Goal: Information Seeking & Learning: Learn about a topic

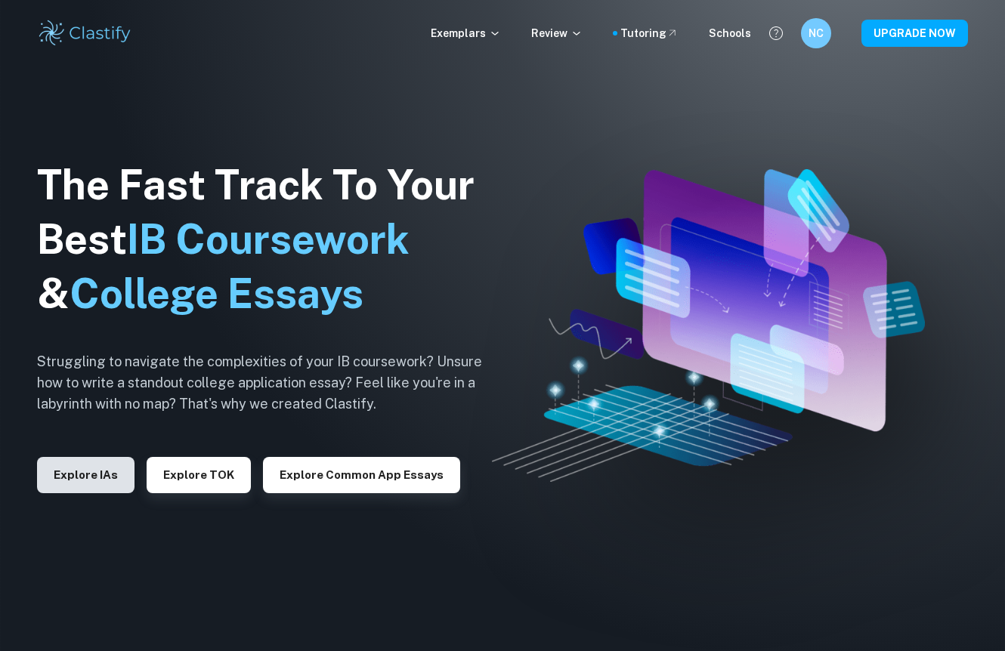
click at [98, 462] on button "Explore IAs" at bounding box center [85, 475] width 97 height 36
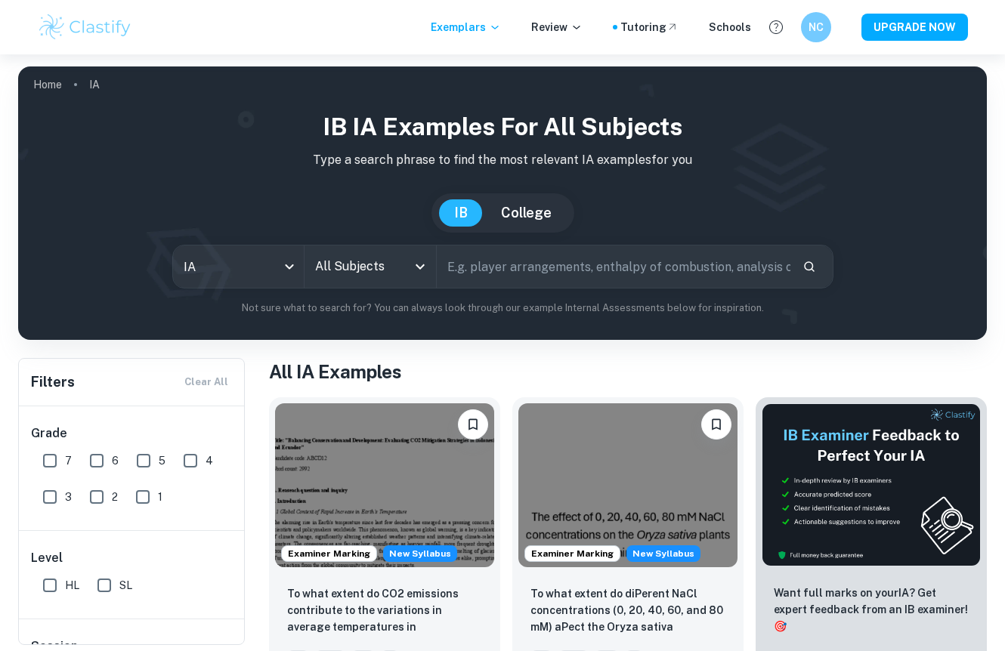
click at [367, 262] on input "All Subjects" at bounding box center [358, 266] width 95 height 29
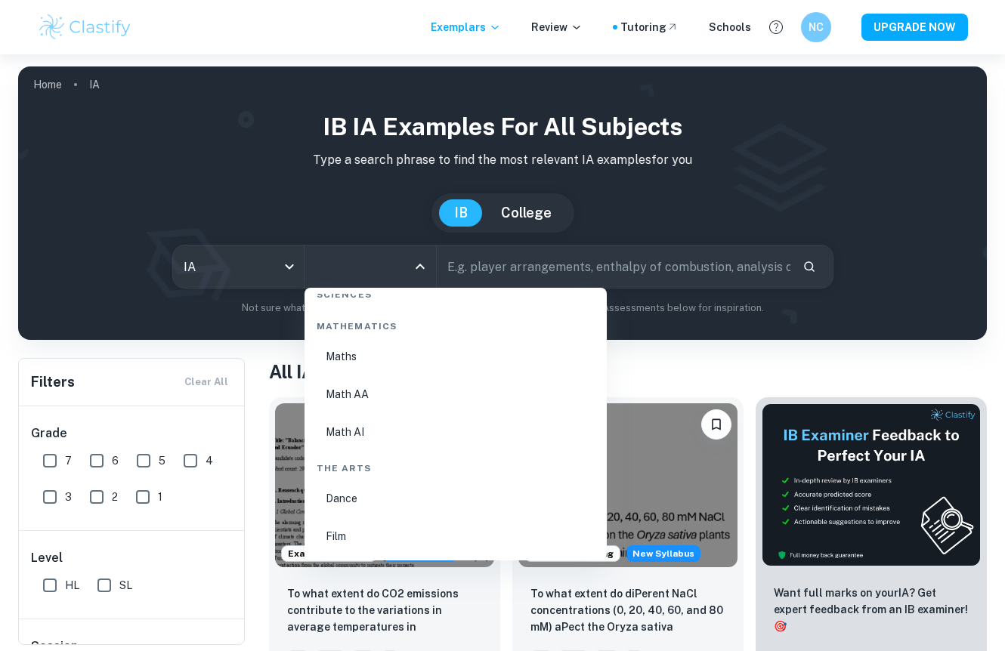
scroll to position [2574, 0]
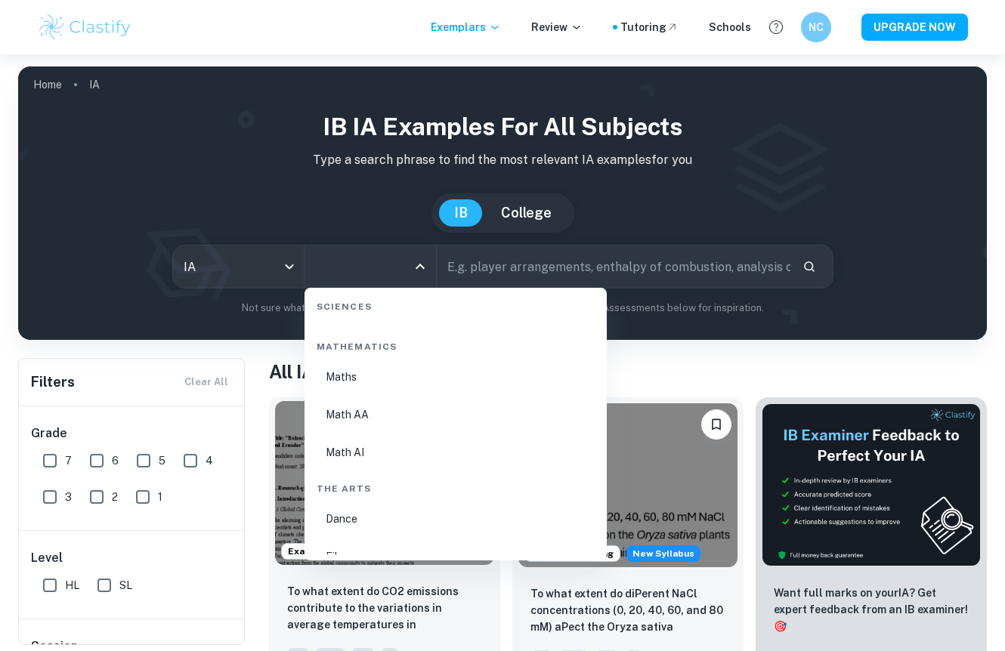
click at [353, 405] on li "Math AA" at bounding box center [455, 414] width 290 height 35
type input "Math AA"
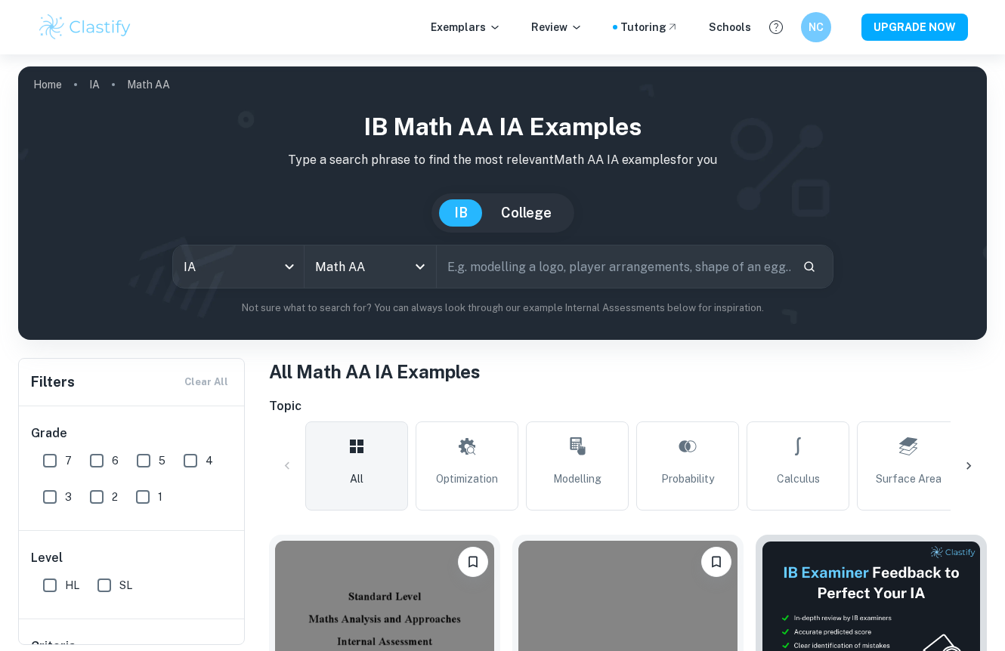
click at [534, 261] on input "text" at bounding box center [614, 267] width 354 height 42
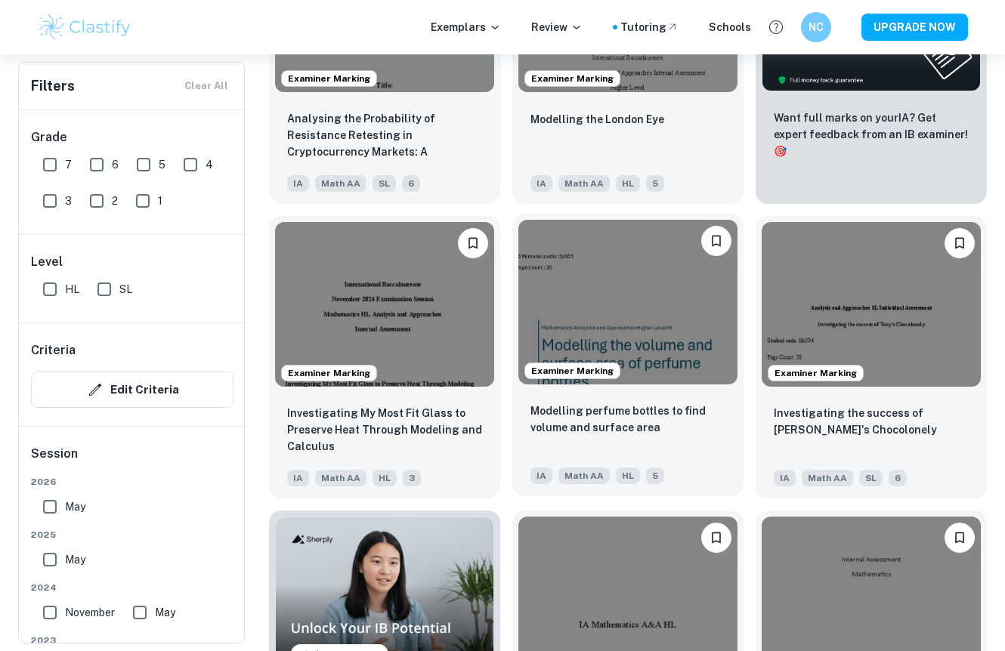
scroll to position [616, 0]
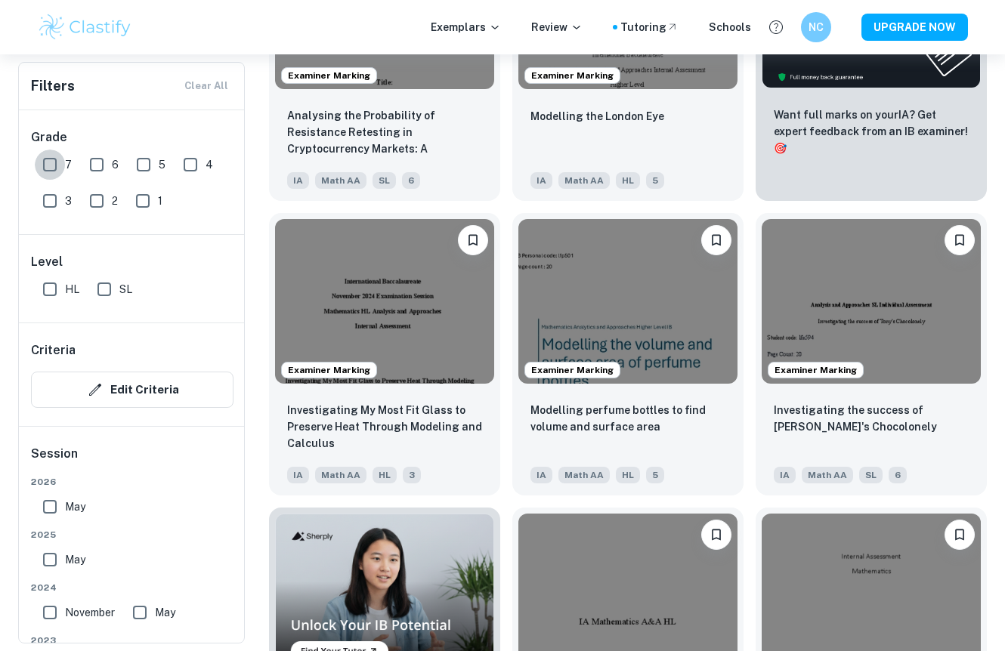
click at [50, 158] on input "7" at bounding box center [50, 165] width 30 height 30
checkbox input "true"
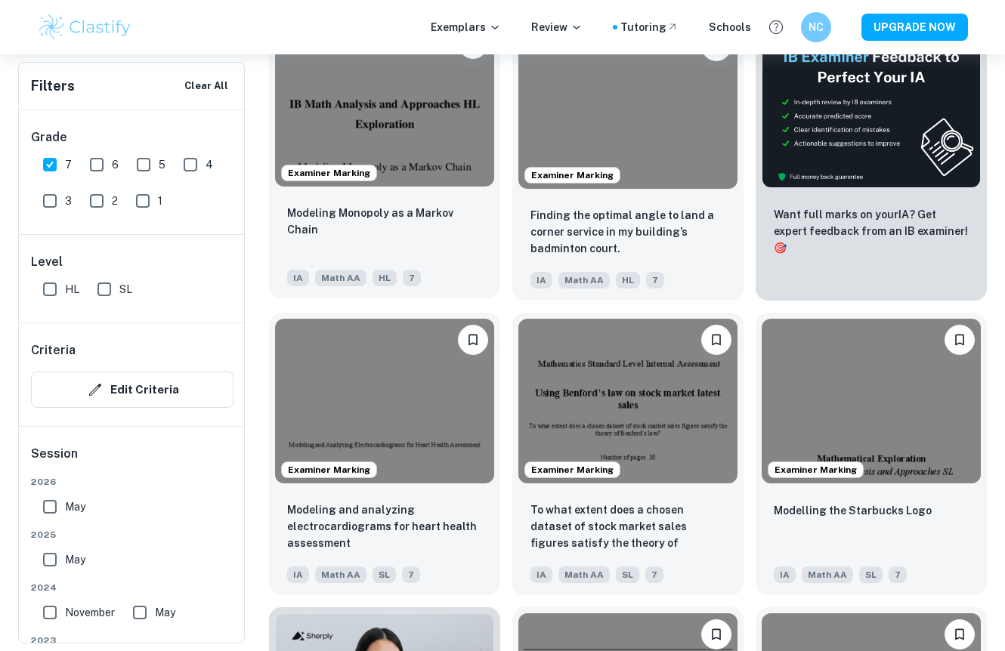
scroll to position [545, 0]
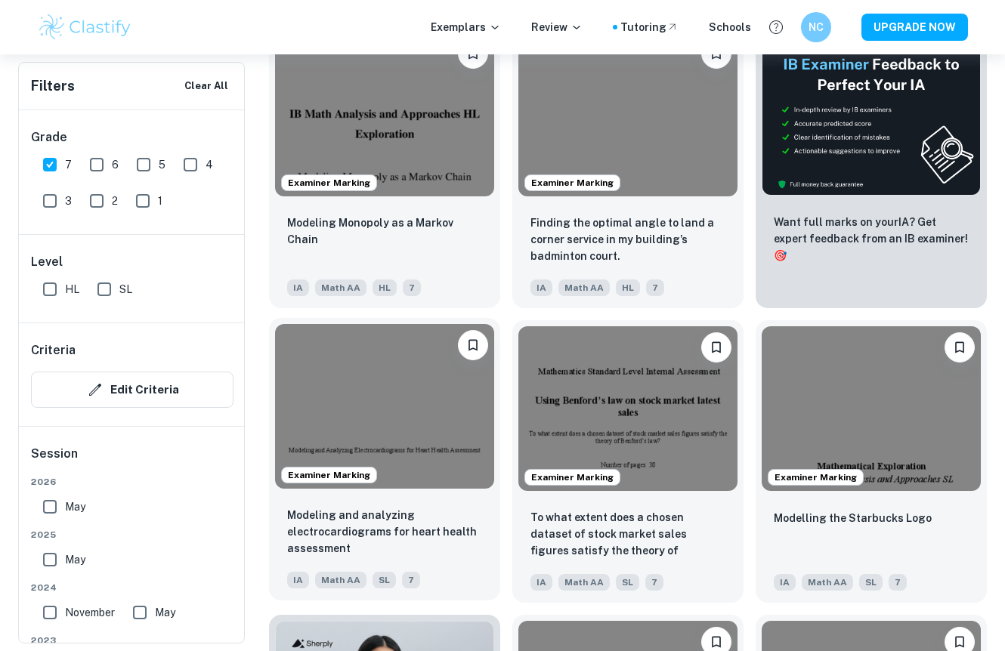
click at [352, 420] on img at bounding box center [384, 406] width 219 height 164
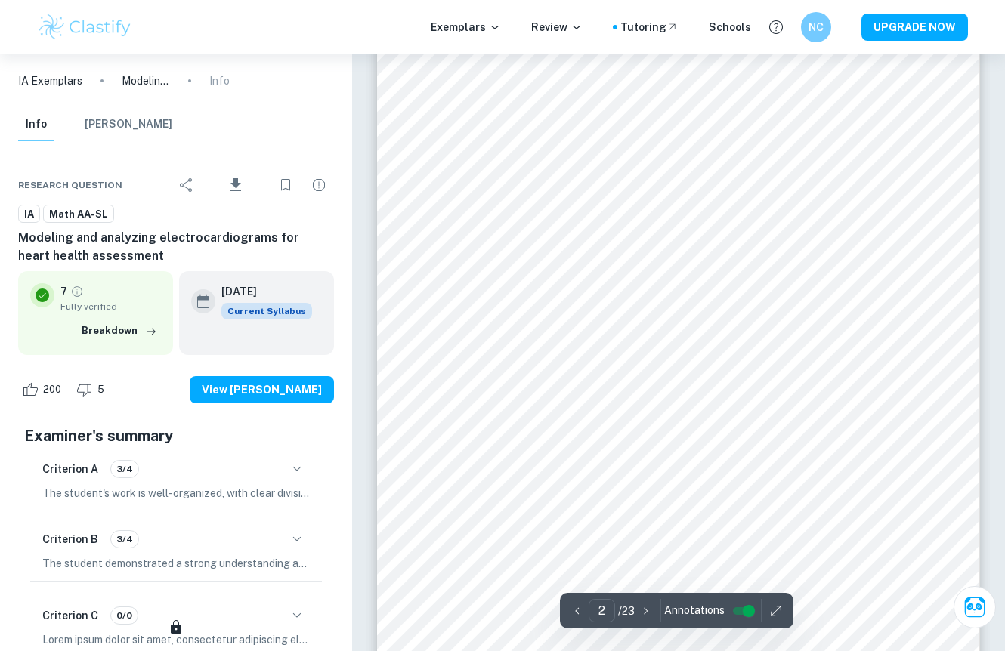
scroll to position [968, 0]
drag, startPoint x: 987, startPoint y: 263, endPoint x: 1003, endPoint y: 267, distance: 16.5
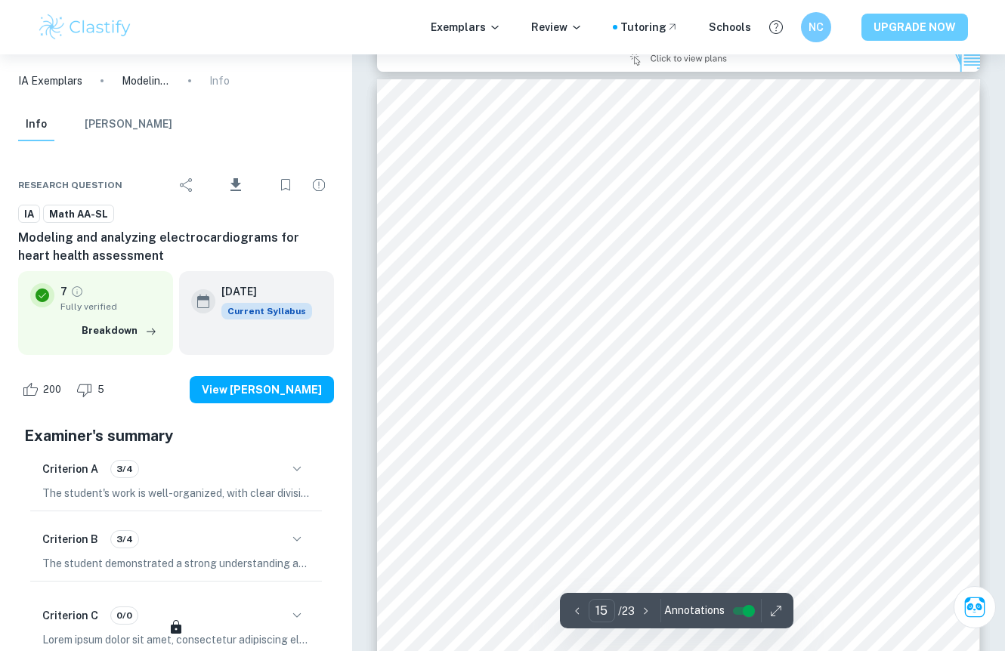
type input "14"
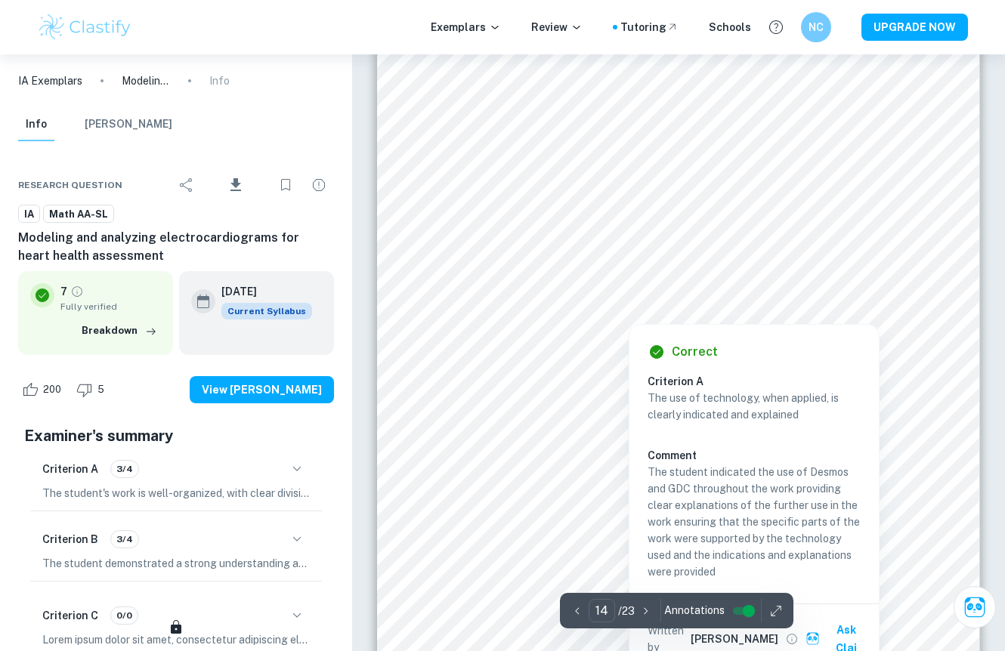
click at [474, 317] on div at bounding box center [627, 313] width 357 height 13
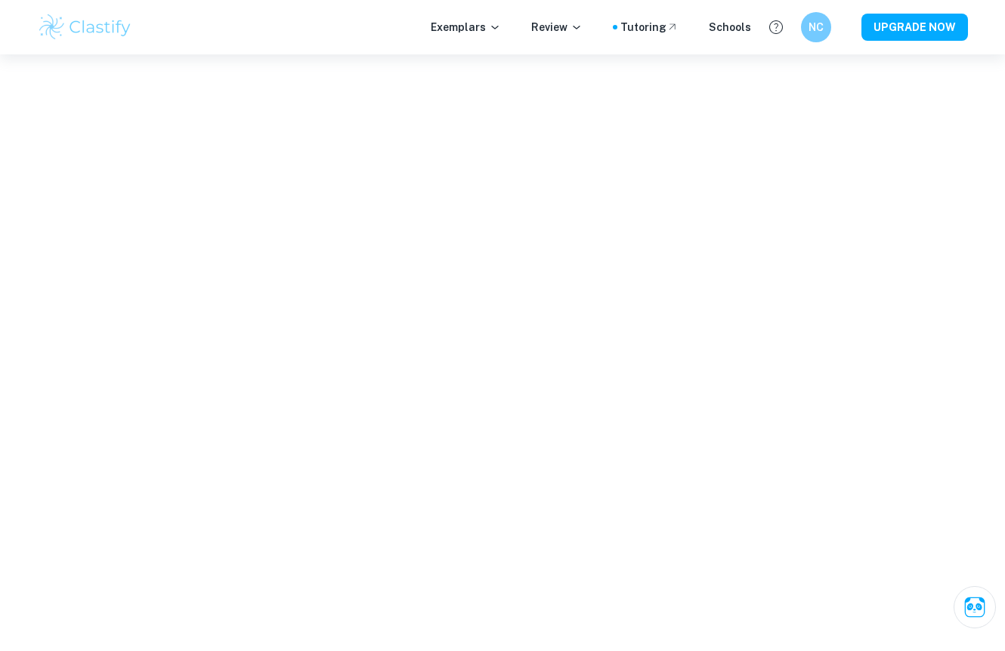
type input "14"
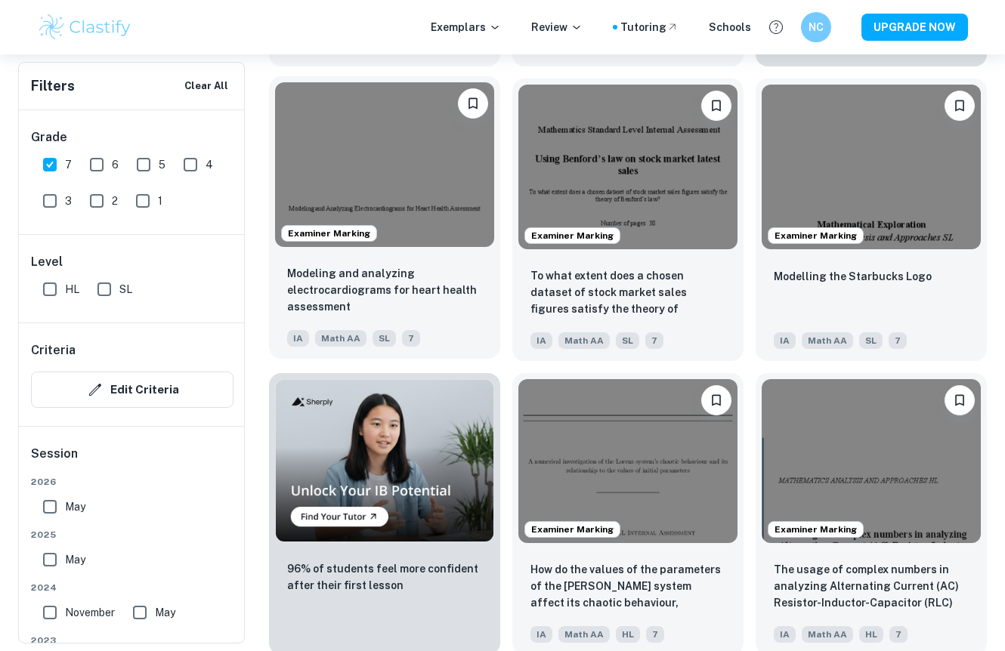
scroll to position [787, 0]
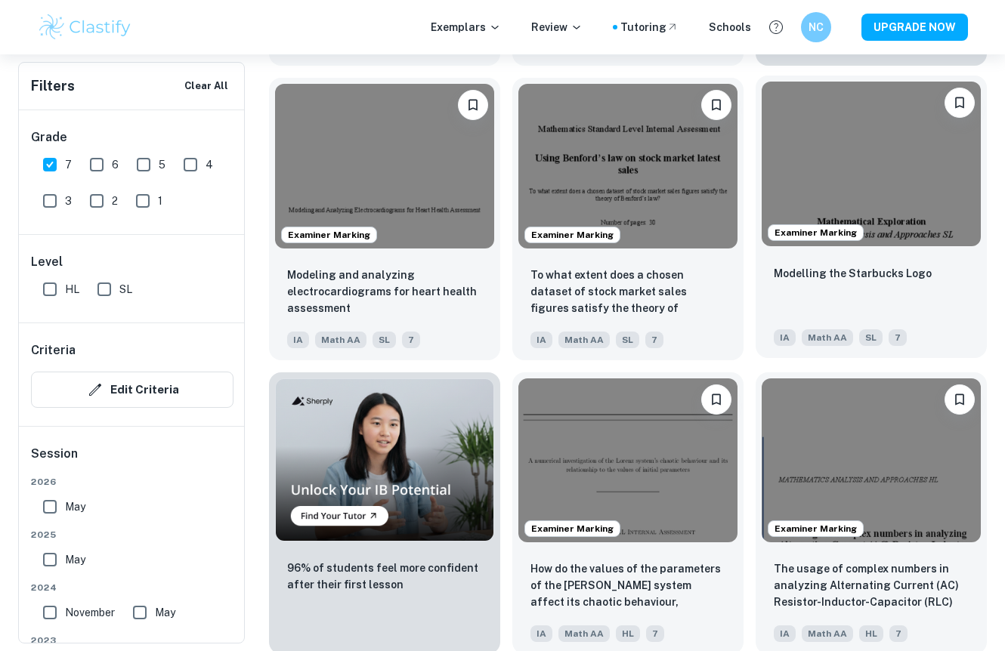
click at [875, 178] on img at bounding box center [870, 164] width 219 height 164
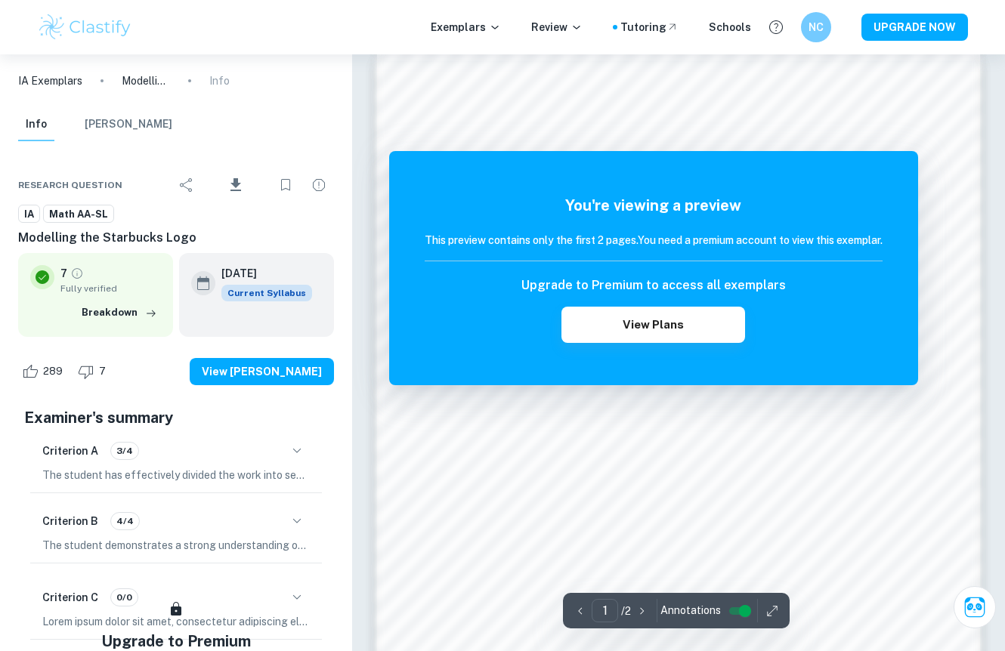
scroll to position [985, 0]
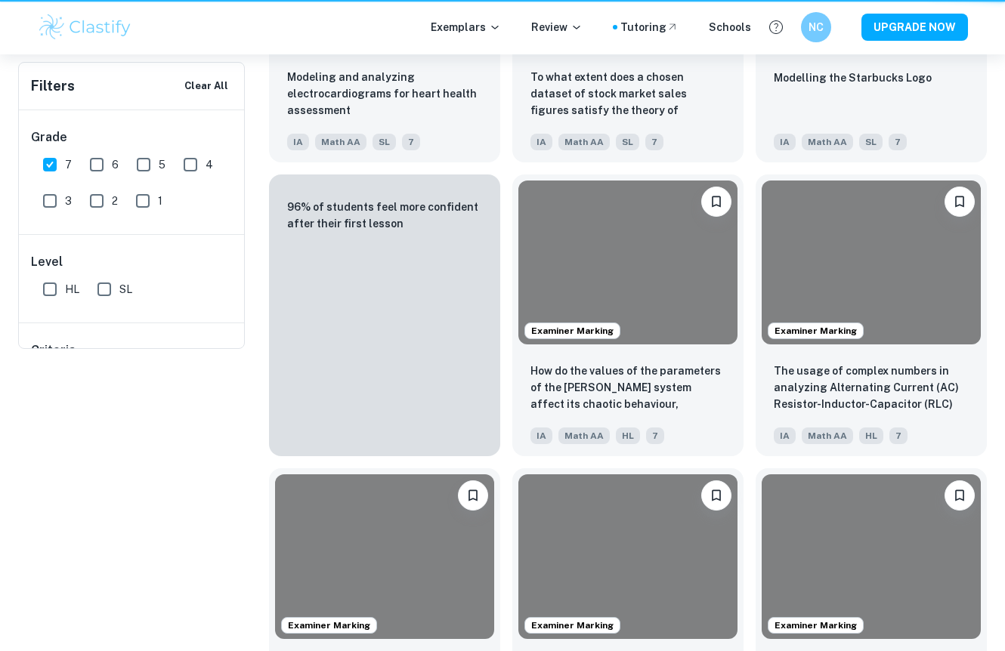
scroll to position [787, 0]
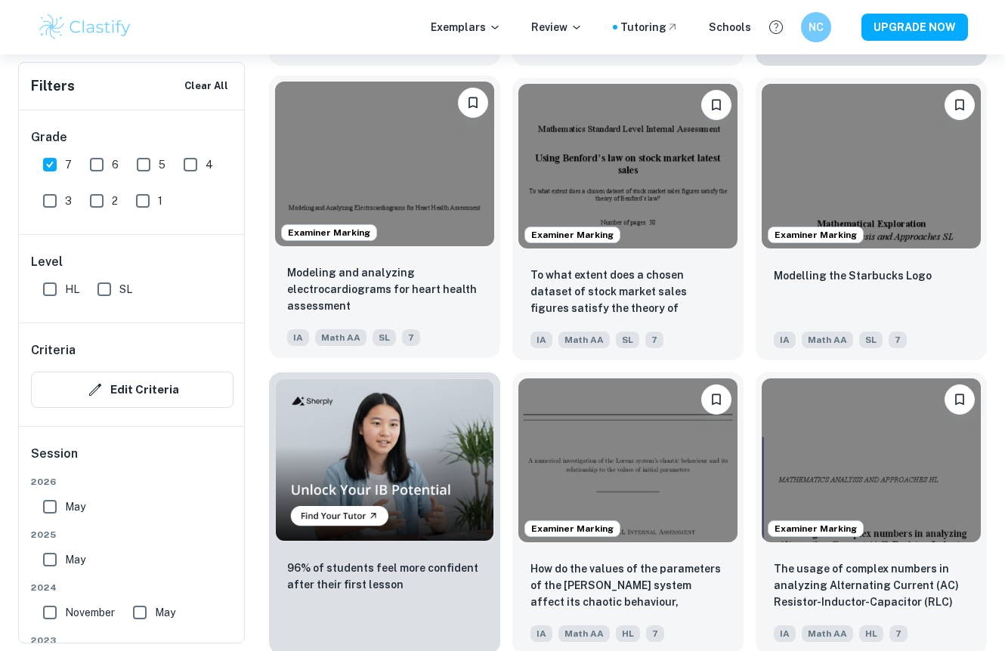
click at [386, 179] on img at bounding box center [384, 164] width 219 height 164
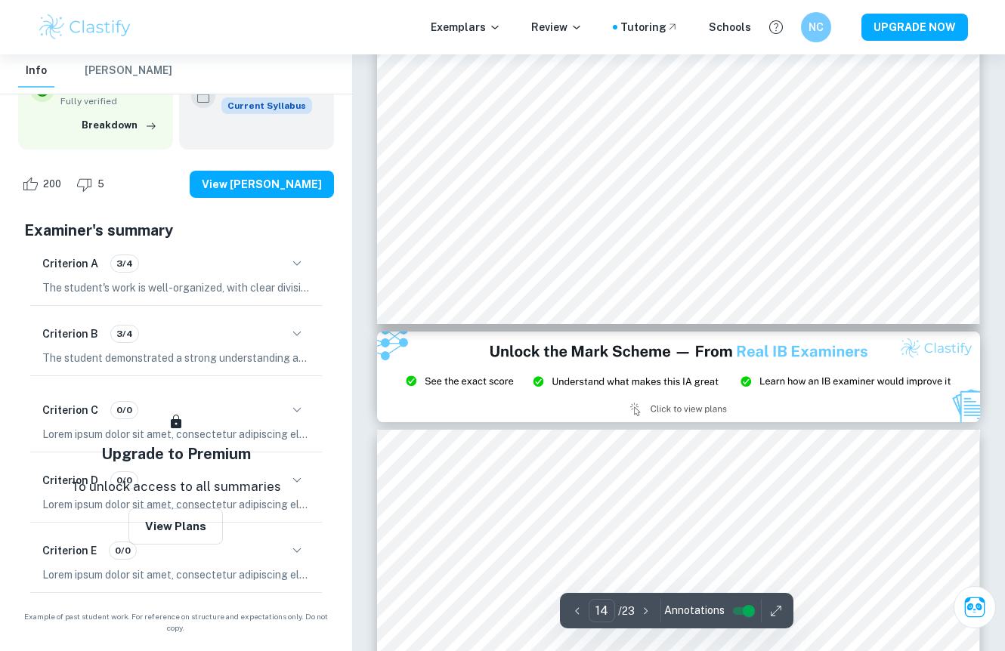
scroll to position [11894, 0]
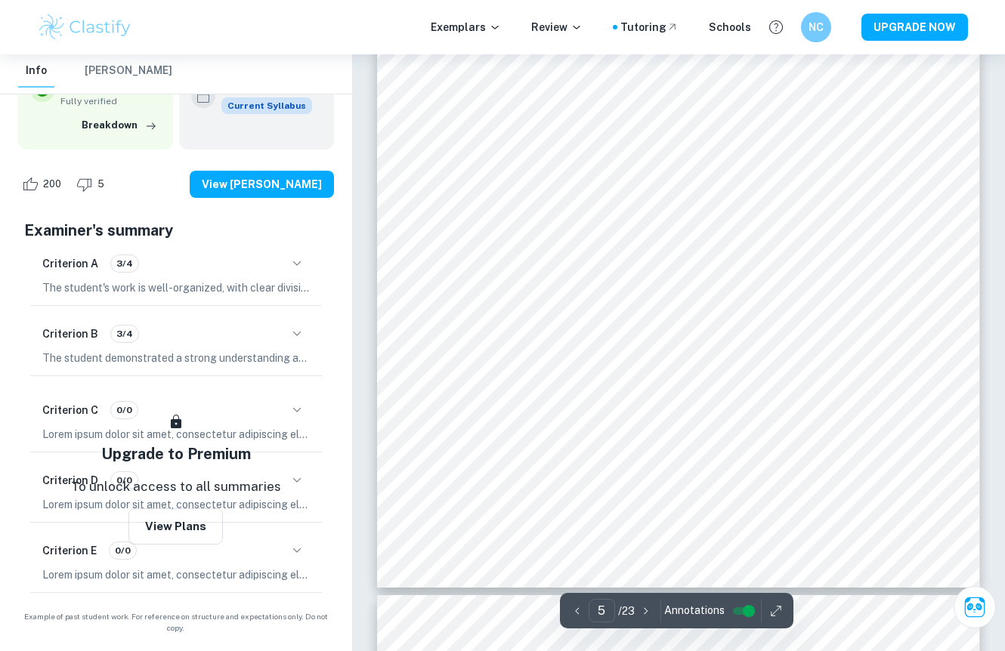
type input "4"
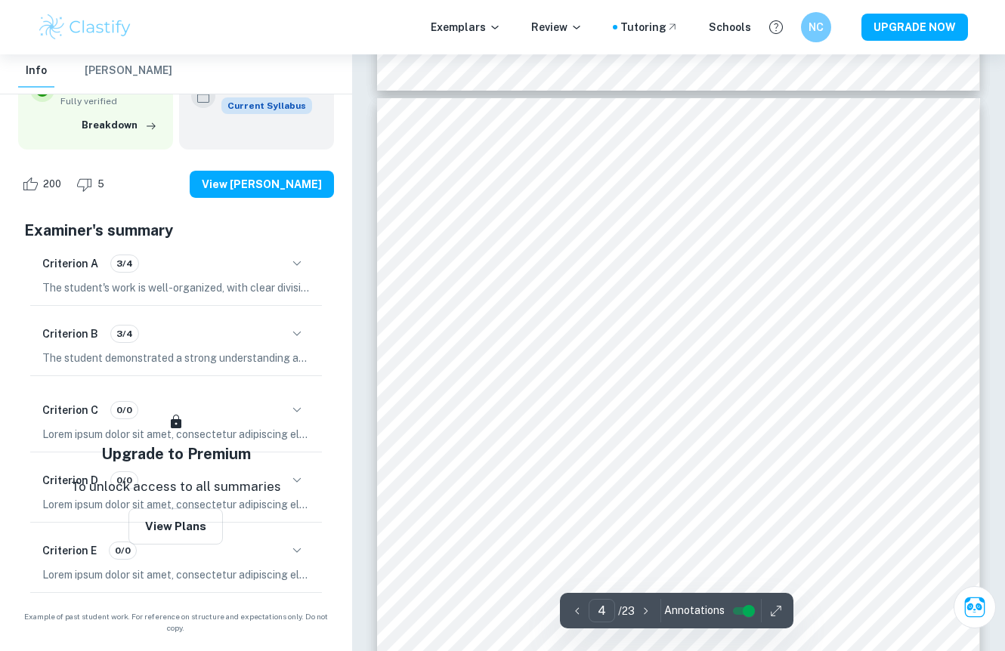
scroll to position [2739, 0]
